Goal: Transaction & Acquisition: Purchase product/service

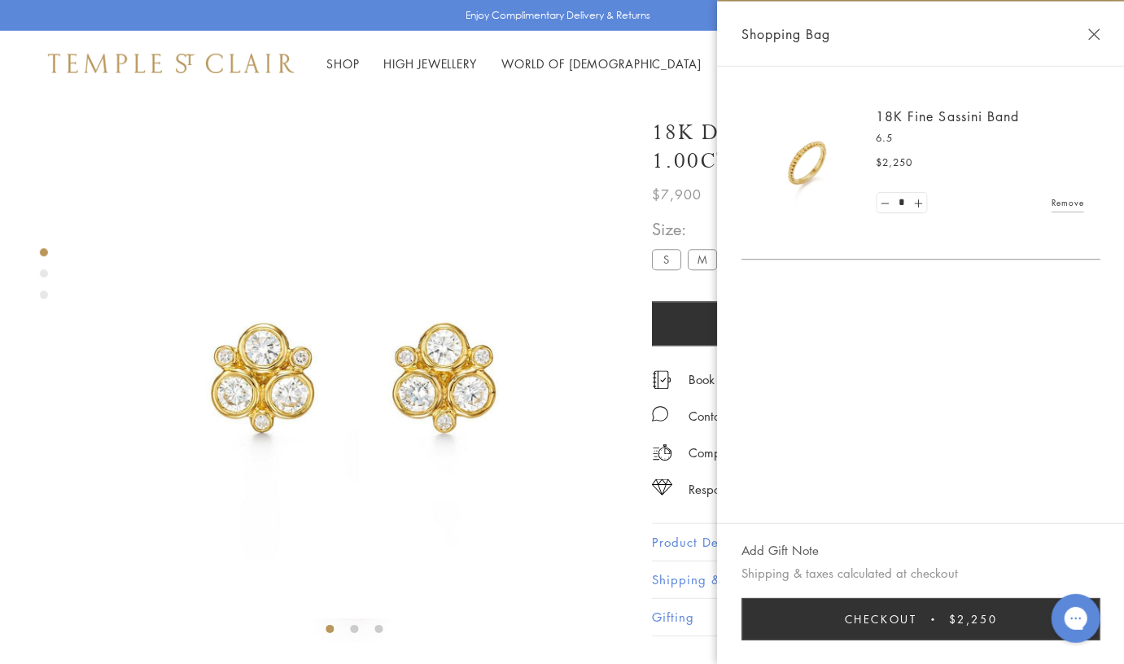
click at [915, 120] on link "18K Fine Sassini Band" at bounding box center [947, 116] width 142 height 18
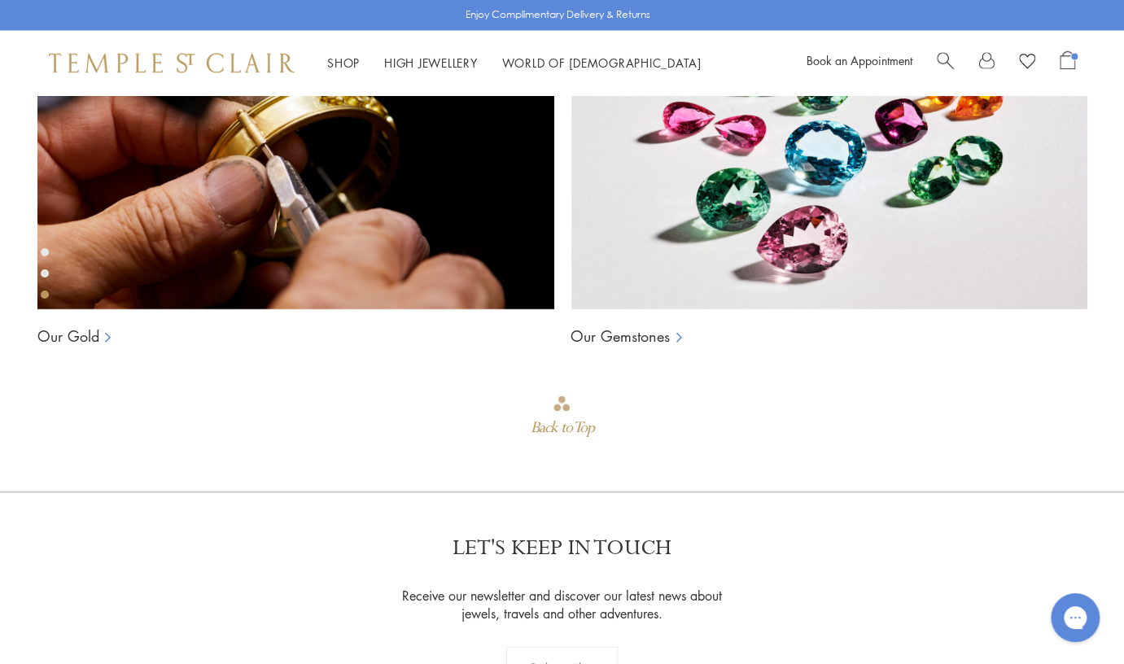
scroll to position [1180, 0]
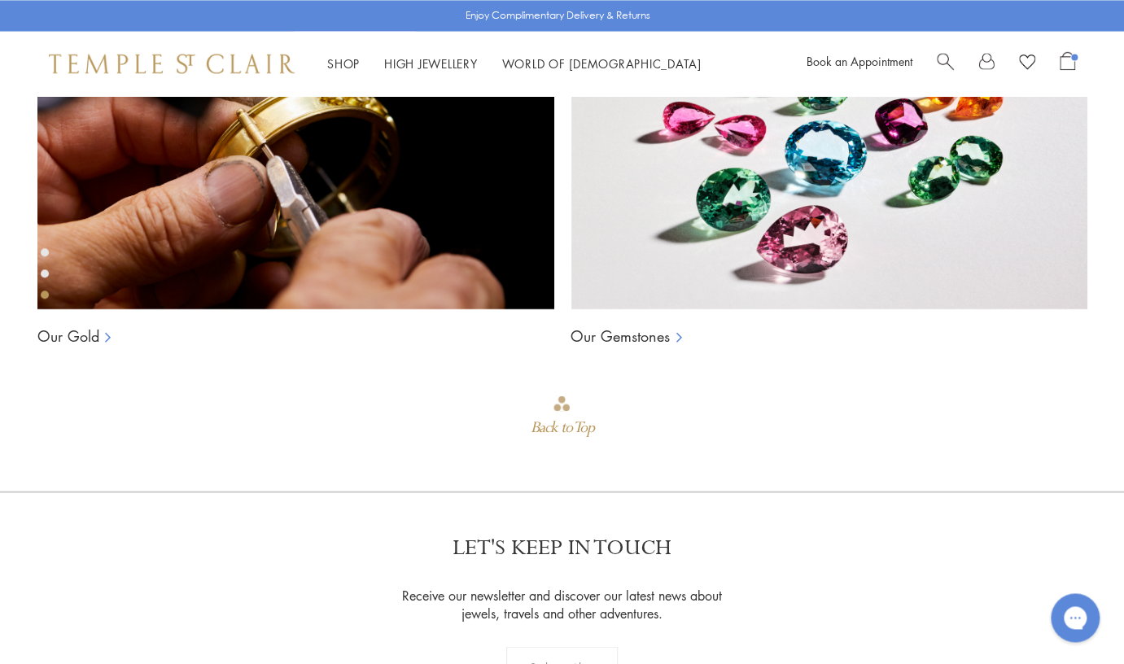
click at [44, 270] on div "Product gallery navigation" at bounding box center [45, 273] width 8 height 8
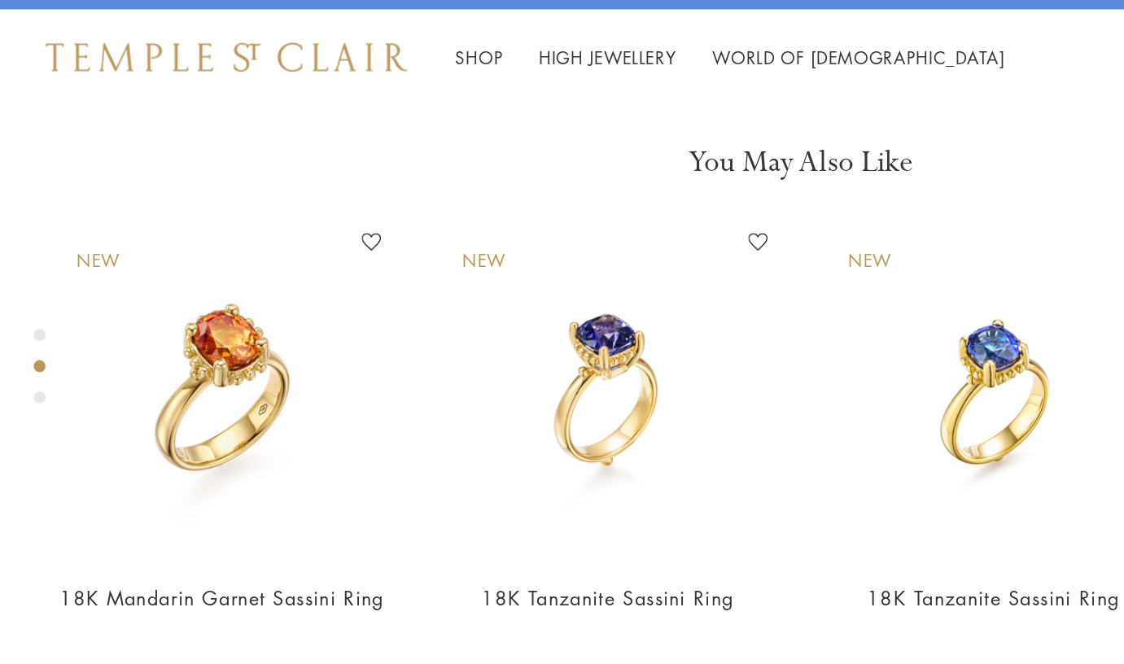
scroll to position [519, 0]
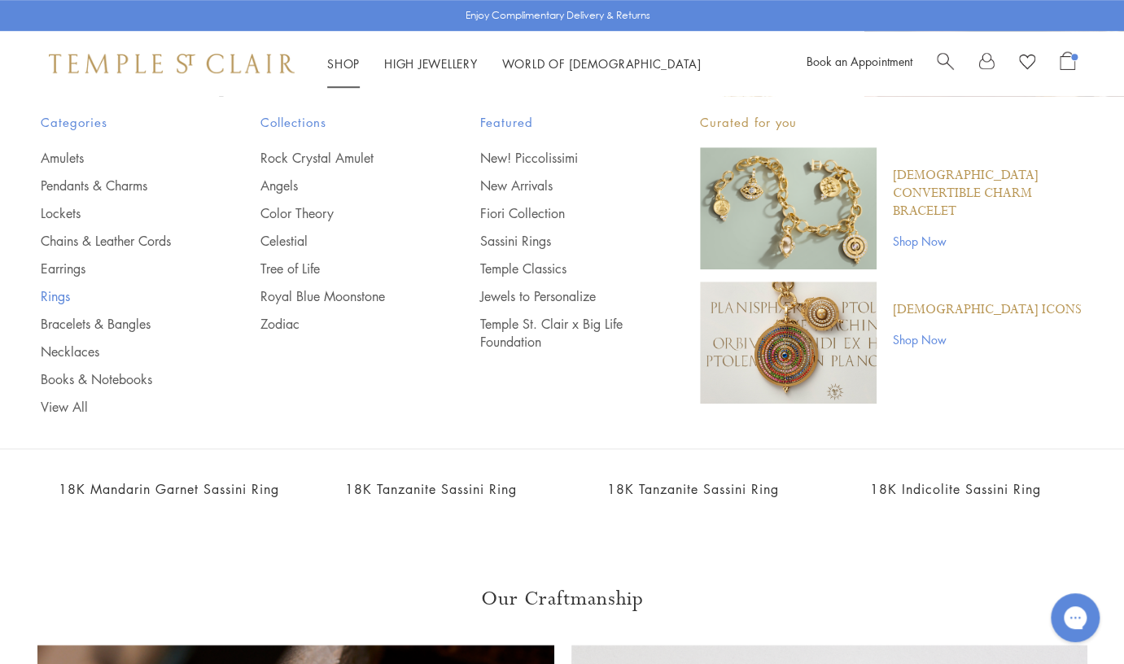
click at [69, 297] on link "Rings" at bounding box center [118, 296] width 155 height 18
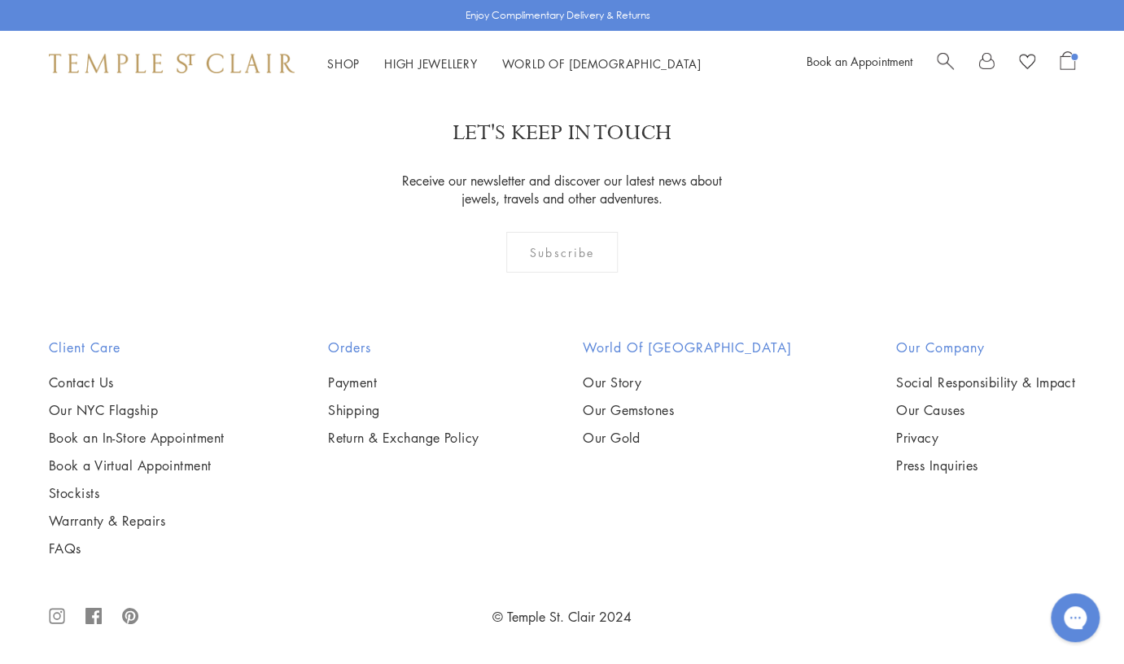
scroll to position [6919, 0]
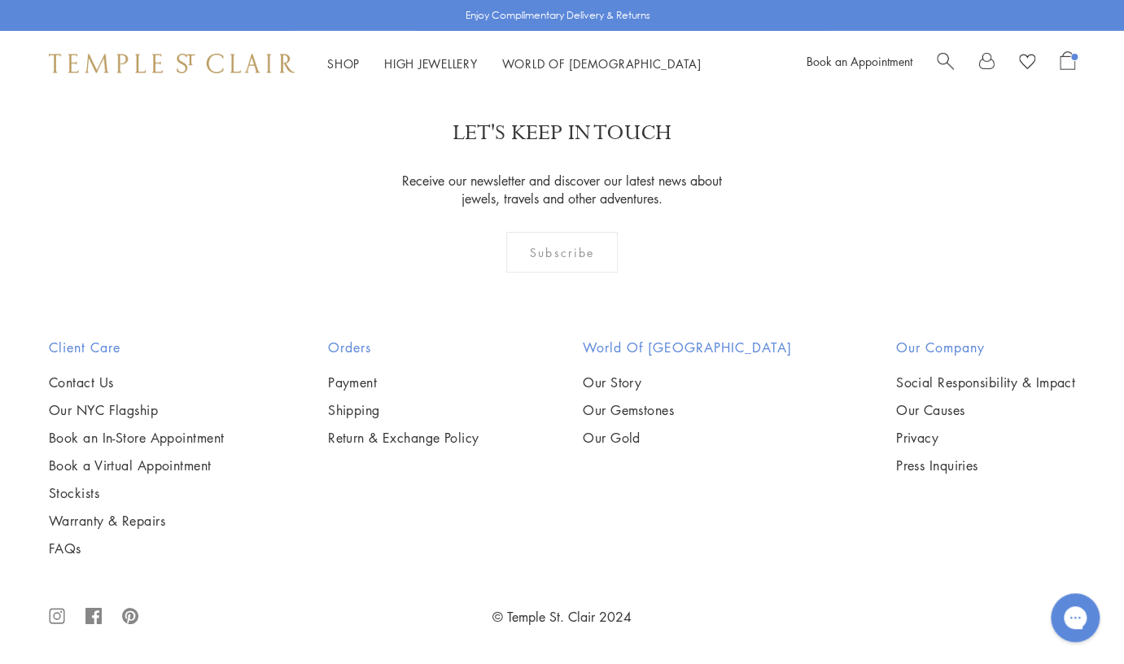
click at [0, 0] on img at bounding box center [0, 0] width 0 height 0
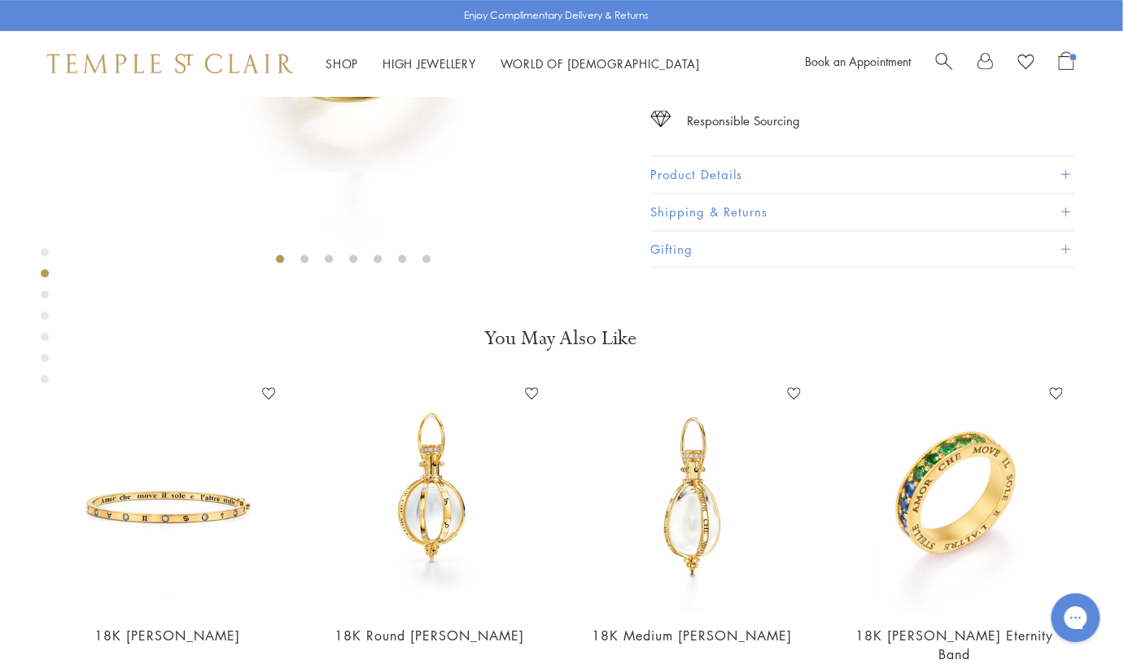
scroll to position [0, 2]
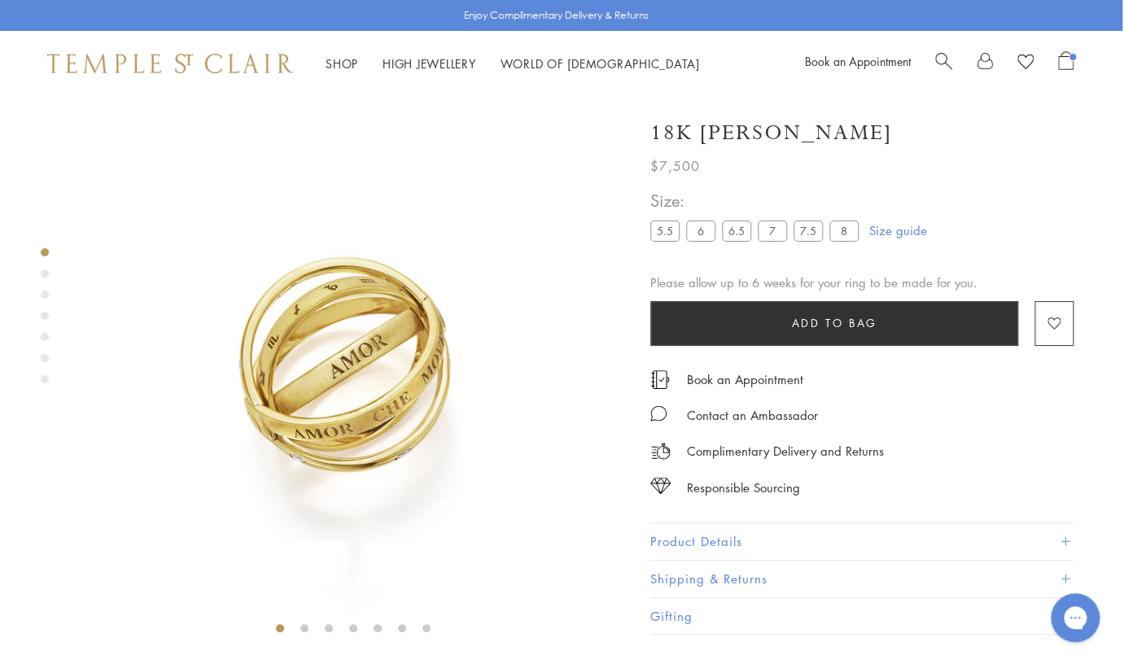
click at [1068, 61] on span "Open Shopping Bag" at bounding box center [1065, 60] width 15 height 19
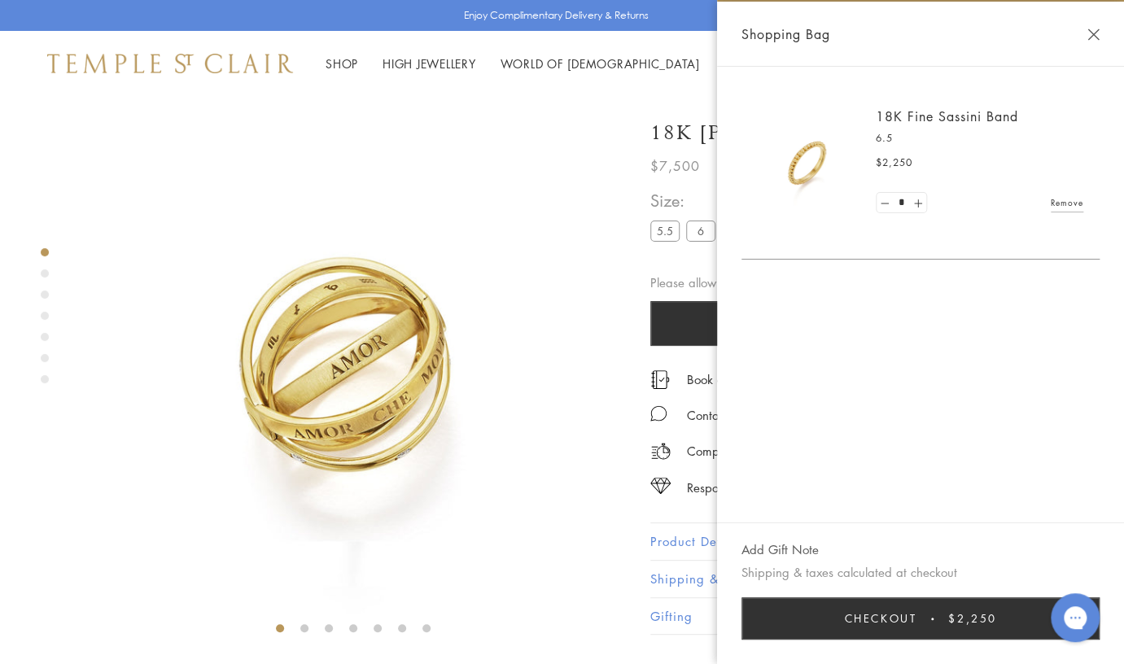
click at [812, 159] on img at bounding box center [807, 163] width 98 height 98
click at [904, 109] on h2 "18K Fine Sassini Band" at bounding box center [980, 116] width 208 height 18
click at [905, 114] on link "18K Fine Sassini Band" at bounding box center [947, 116] width 142 height 18
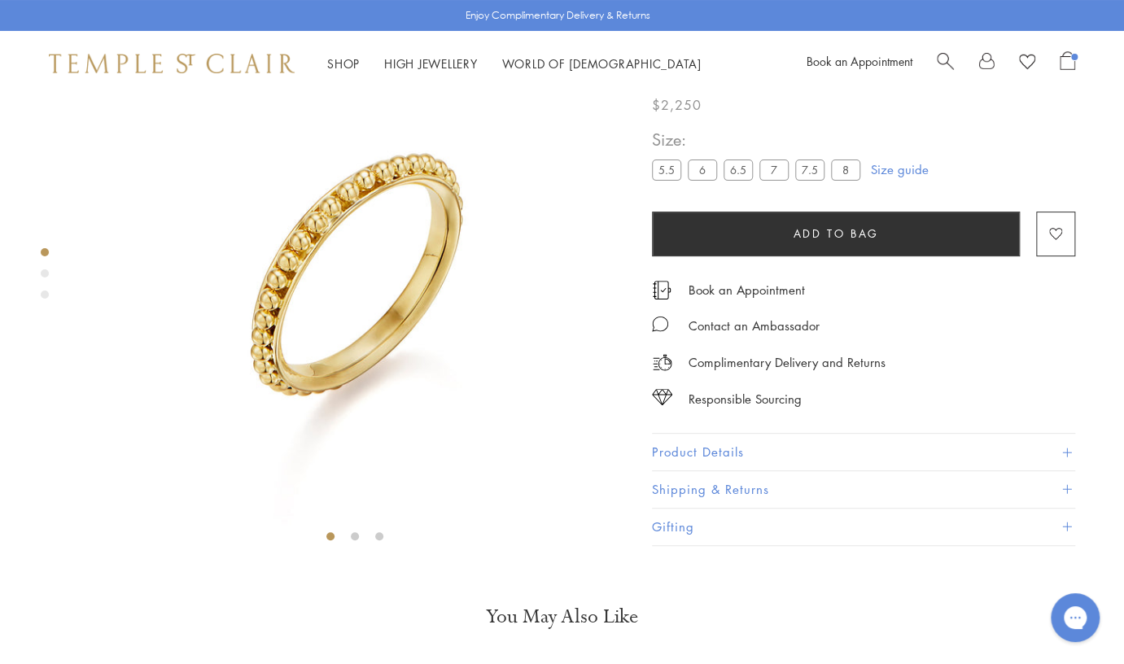
click at [1067, 65] on span "Open Shopping Bag" at bounding box center [1067, 60] width 15 height 19
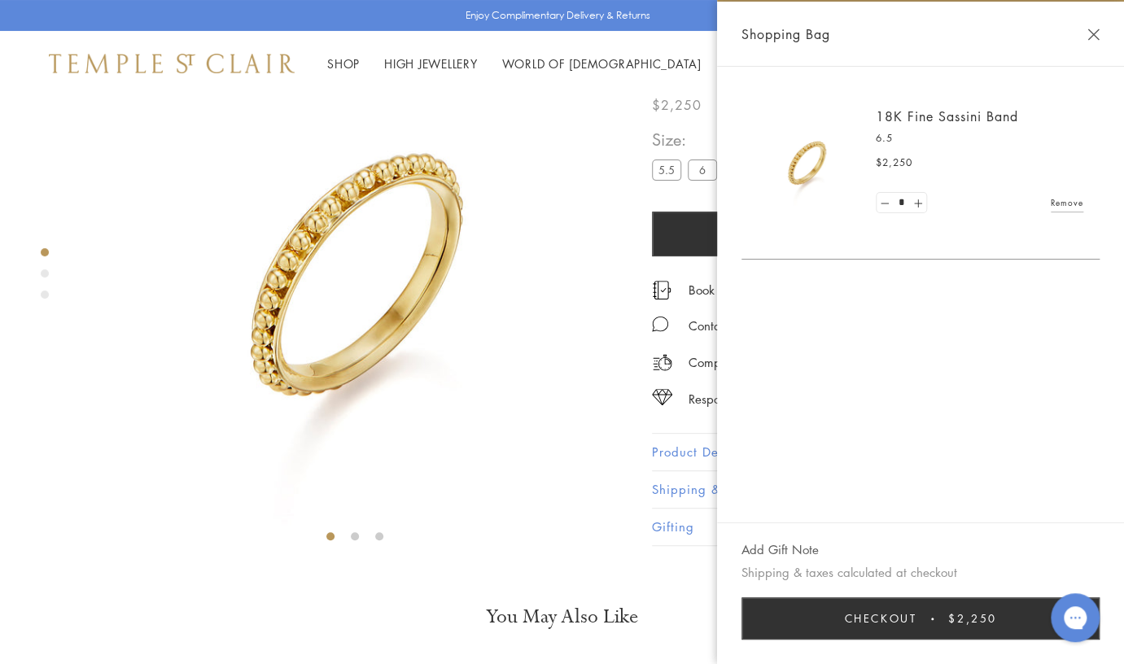
click at [864, 621] on span "Checkout" at bounding box center [880, 619] width 72 height 18
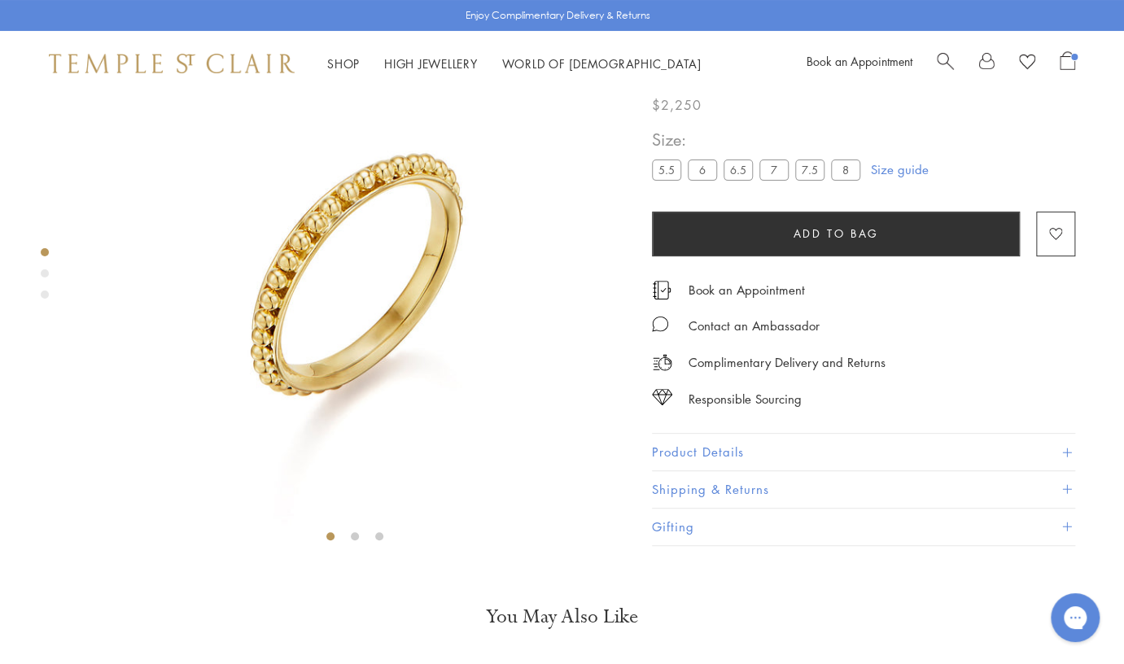
click at [982, 62] on link at bounding box center [986, 63] width 16 height 24
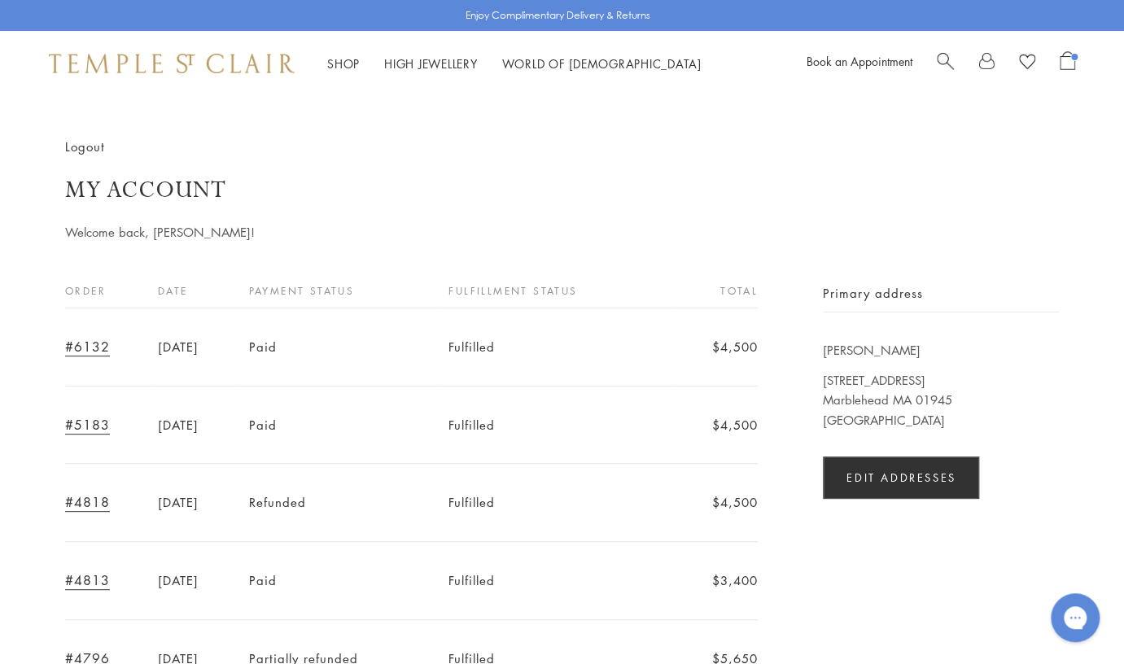
click at [984, 64] on link at bounding box center [986, 63] width 16 height 24
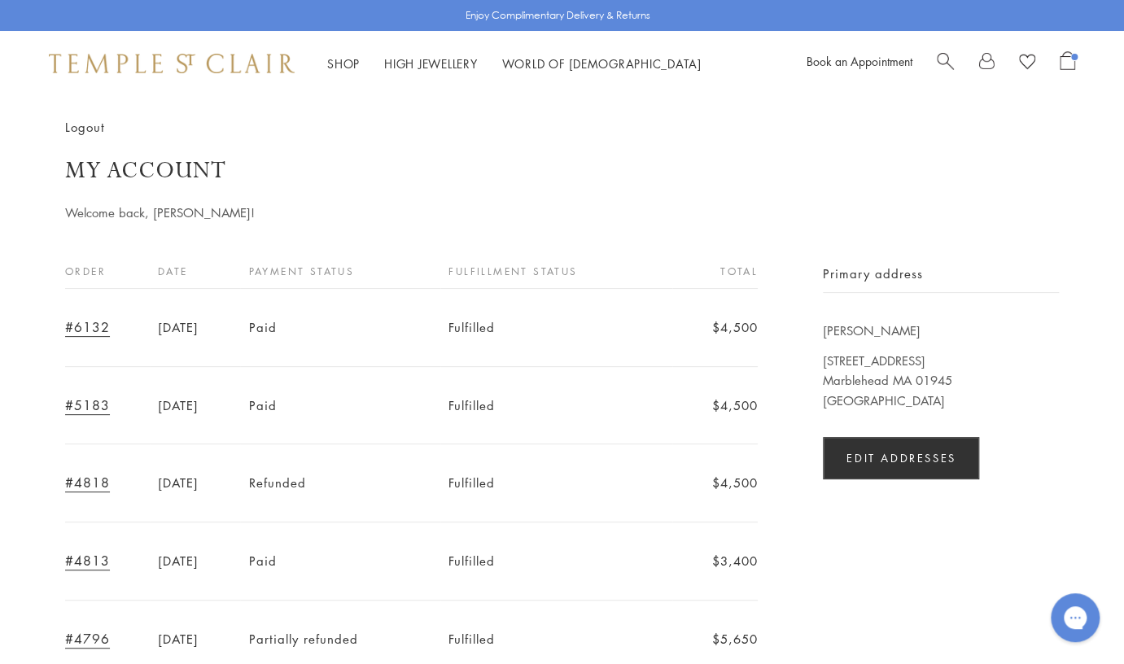
scroll to position [21, 0]
click at [1061, 58] on span "Open Shopping Bag" at bounding box center [1067, 60] width 15 height 19
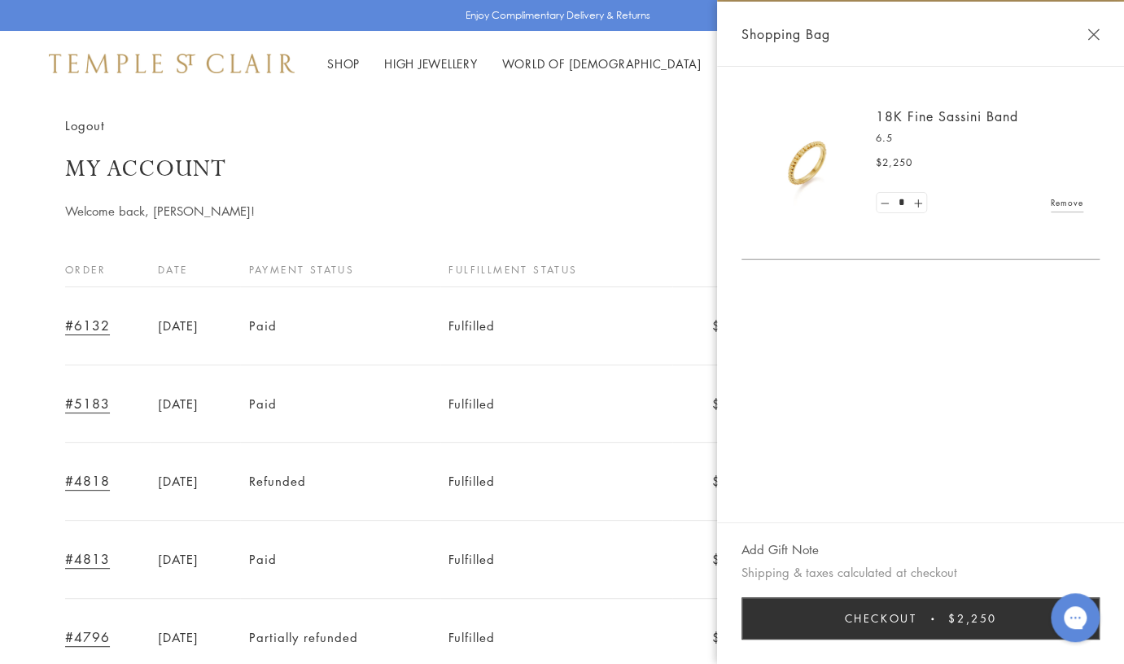
click at [904, 622] on span "Checkout" at bounding box center [880, 619] width 72 height 18
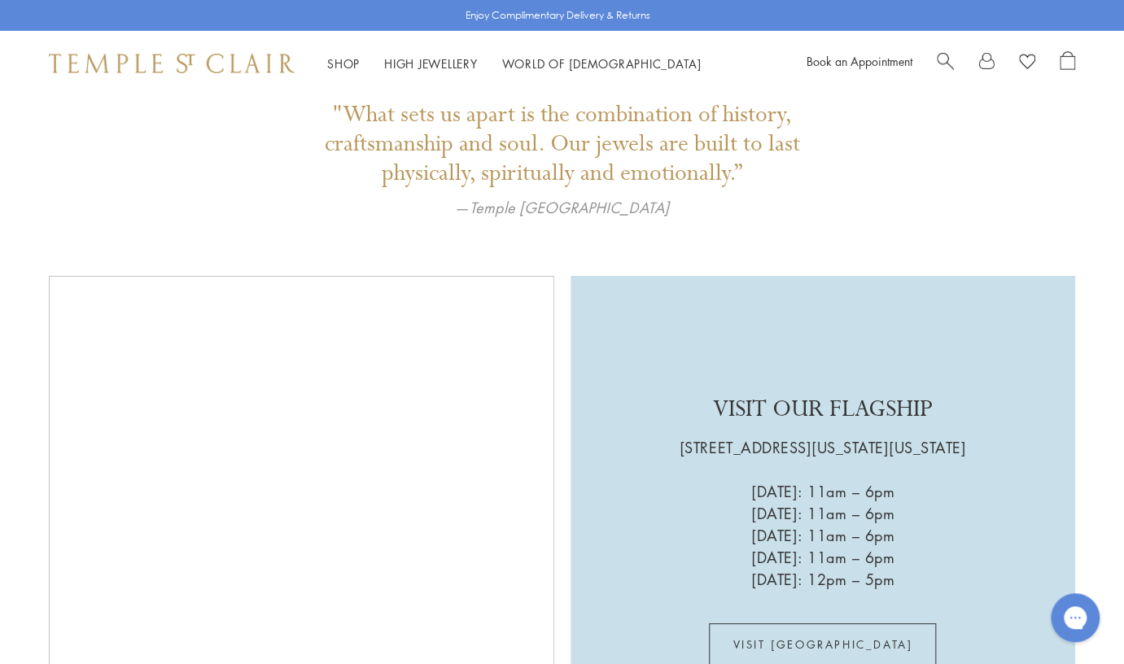
scroll to position [3203, 0]
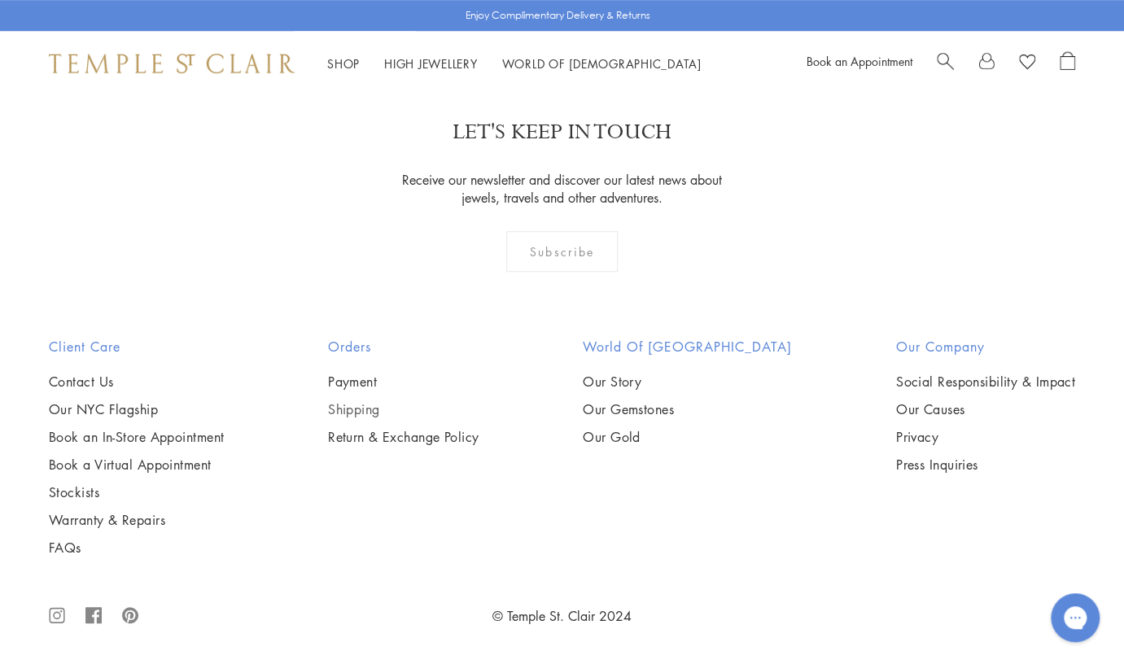
click at [362, 407] on link "Shipping" at bounding box center [403, 409] width 151 height 18
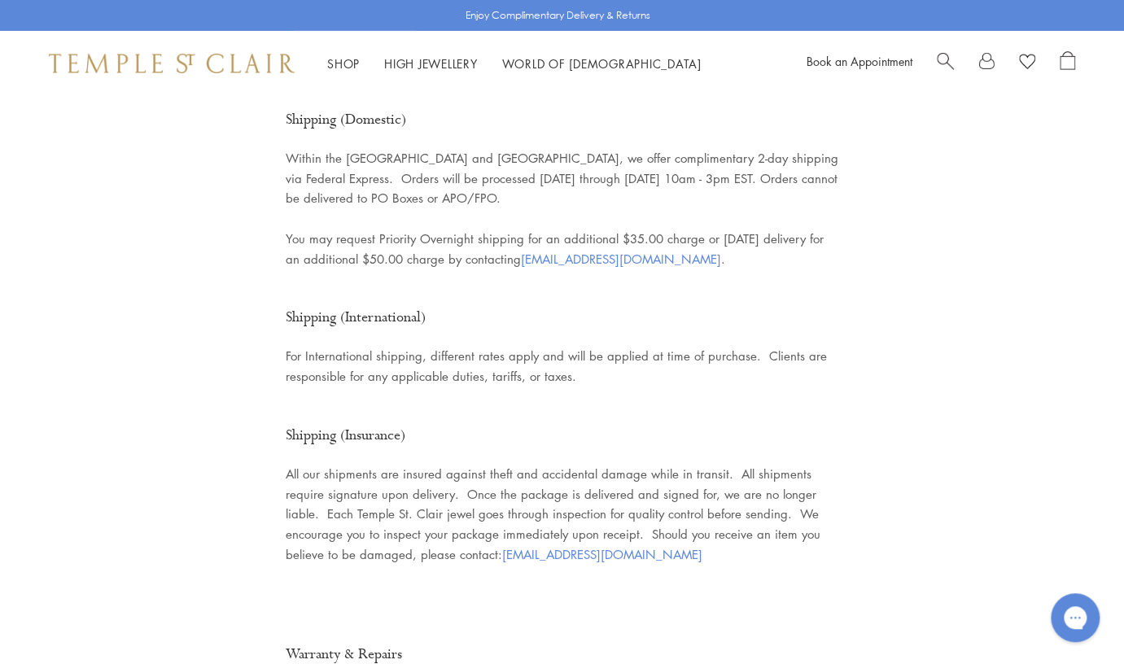
scroll to position [2413, 0]
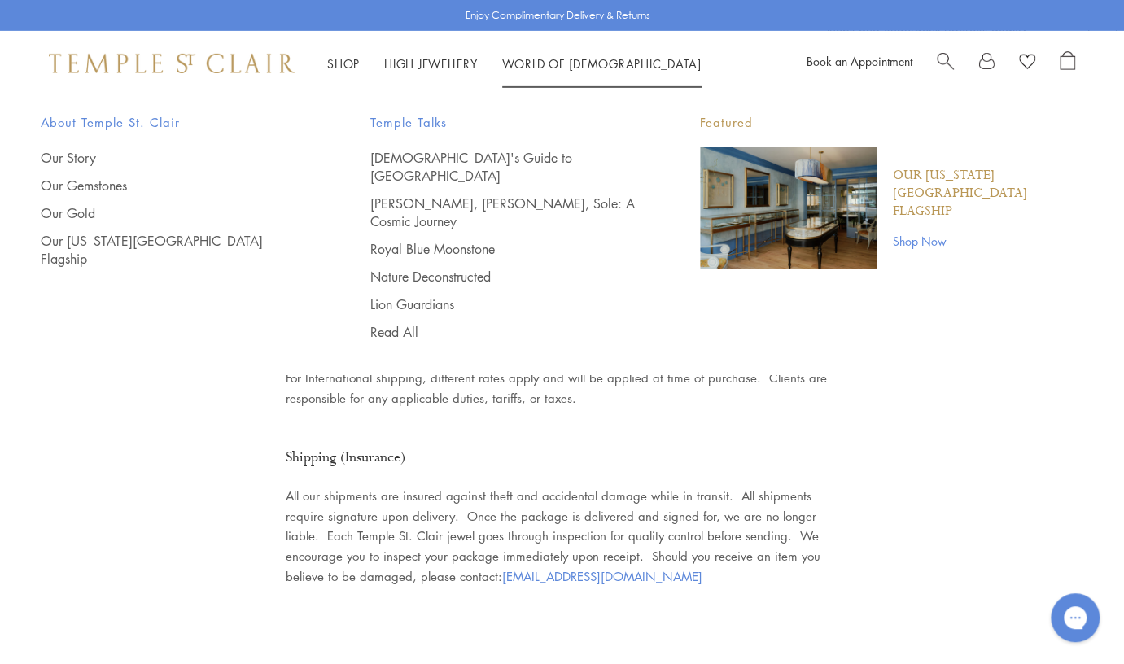
click at [986, 60] on link at bounding box center [986, 63] width 16 height 24
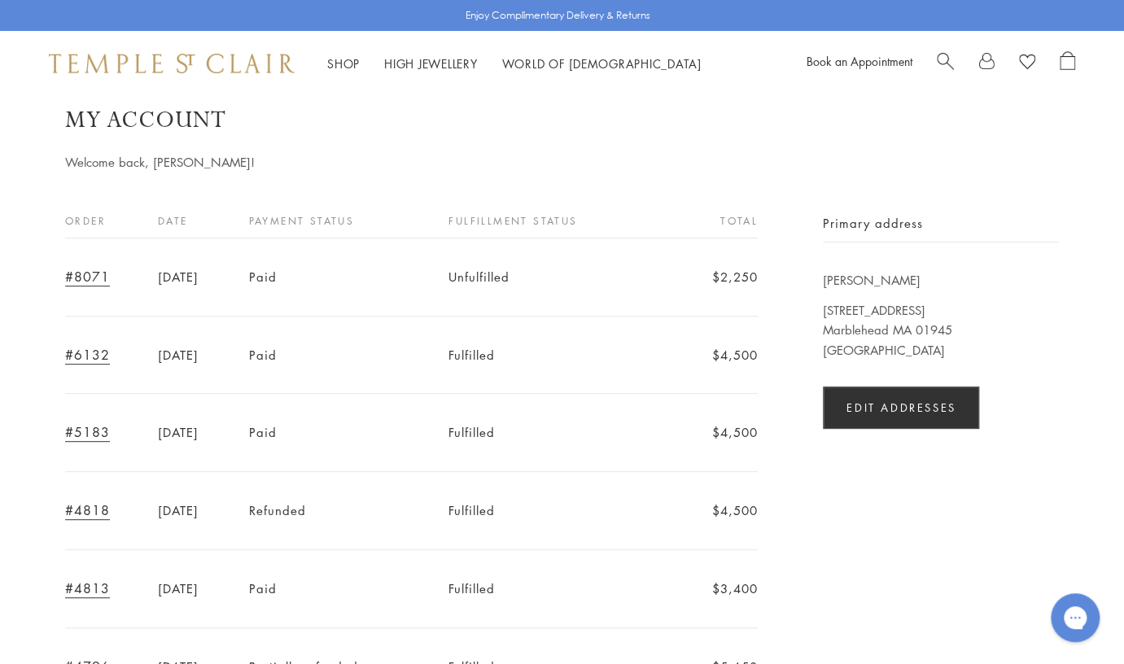
scroll to position [72, 0]
click at [83, 275] on link "#8071" at bounding box center [87, 275] width 45 height 18
